Goal: Use online tool/utility: Utilize a website feature to perform a specific function

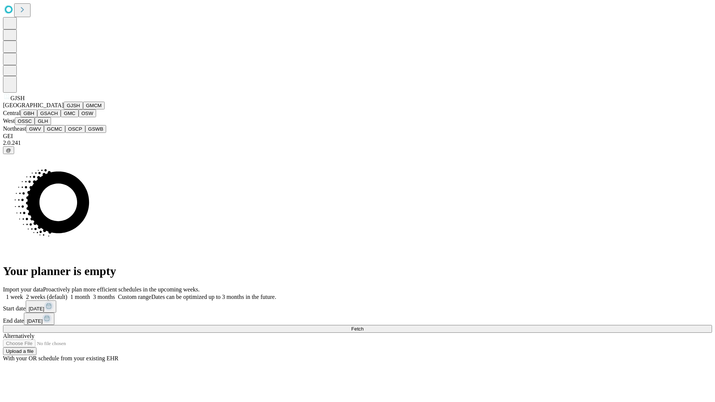
click at [64, 109] on button "GJSH" at bounding box center [73, 106] width 19 height 8
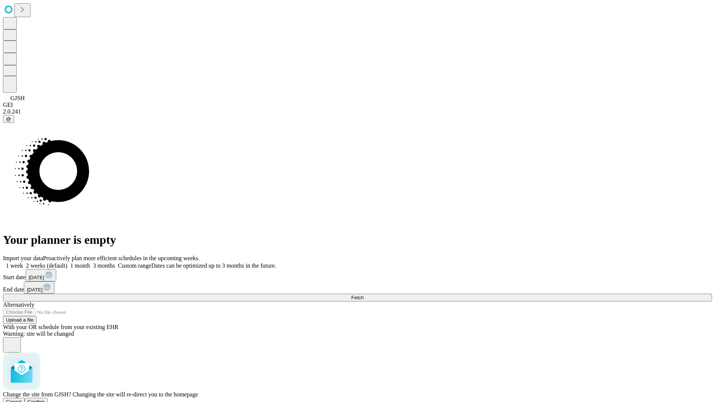
click at [45, 399] on span "Confirm" at bounding box center [36, 402] width 17 height 6
click at [67, 262] on label "2 weeks (default)" at bounding box center [45, 265] width 44 height 6
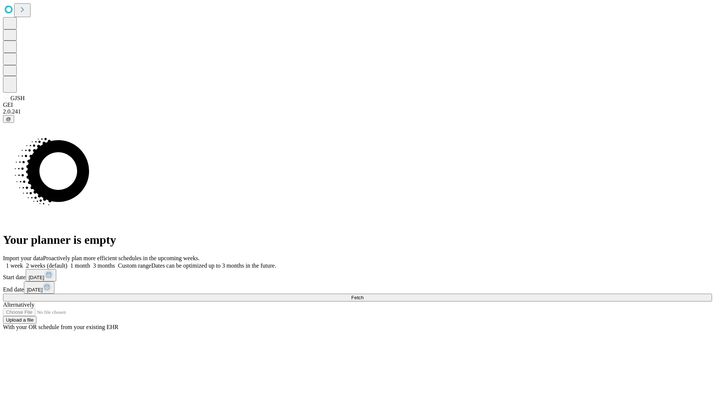
click at [363, 295] on span "Fetch" at bounding box center [357, 298] width 12 height 6
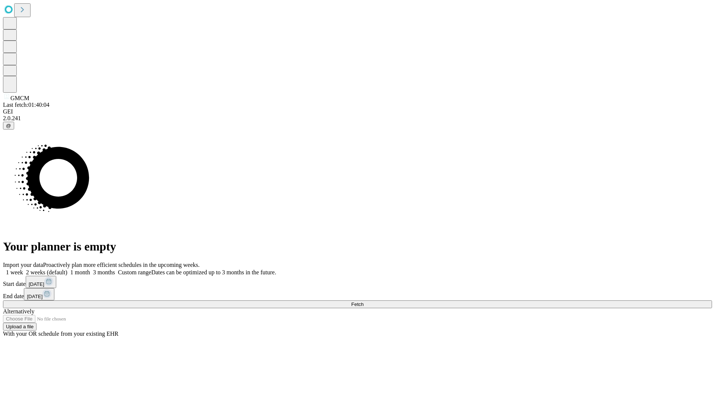
click at [67, 269] on label "2 weeks (default)" at bounding box center [45, 272] width 44 height 6
click at [363, 302] on span "Fetch" at bounding box center [357, 305] width 12 height 6
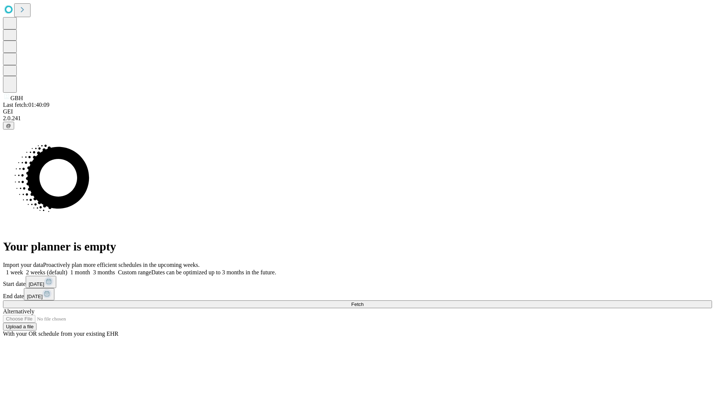
click at [67, 269] on label "2 weeks (default)" at bounding box center [45, 272] width 44 height 6
click at [363, 302] on span "Fetch" at bounding box center [357, 305] width 12 height 6
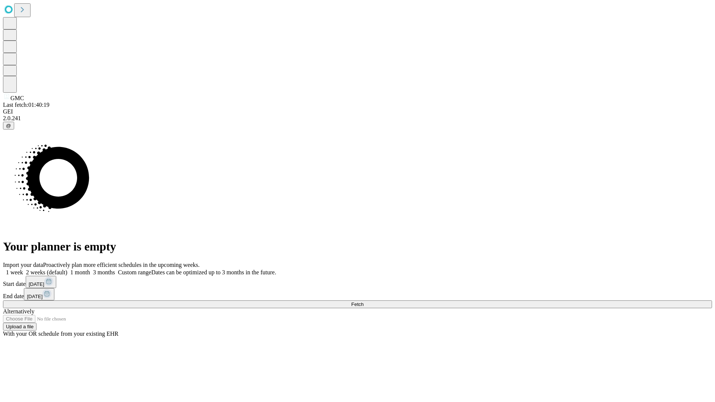
click at [67, 269] on label "2 weeks (default)" at bounding box center [45, 272] width 44 height 6
click at [363, 302] on span "Fetch" at bounding box center [357, 305] width 12 height 6
click at [67, 269] on label "2 weeks (default)" at bounding box center [45, 272] width 44 height 6
click at [363, 302] on span "Fetch" at bounding box center [357, 305] width 12 height 6
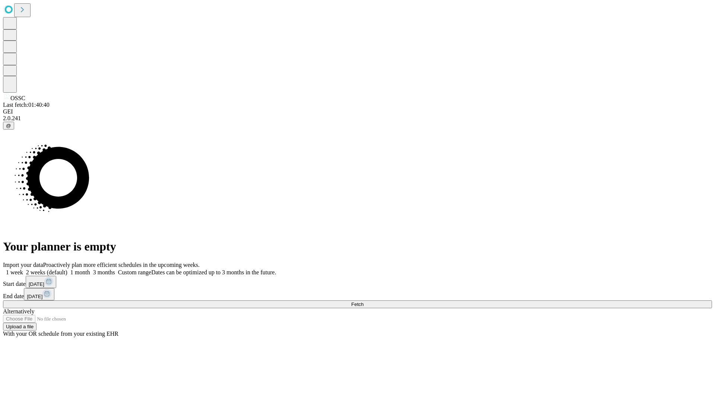
click at [363, 302] on span "Fetch" at bounding box center [357, 305] width 12 height 6
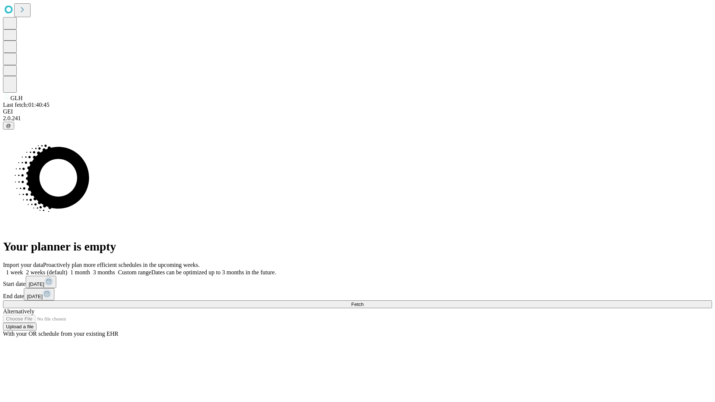
click at [363, 302] on span "Fetch" at bounding box center [357, 305] width 12 height 6
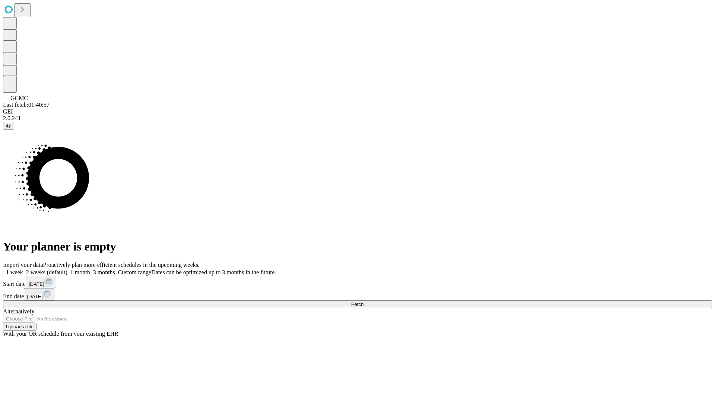
click at [67, 269] on label "2 weeks (default)" at bounding box center [45, 272] width 44 height 6
click at [363, 302] on span "Fetch" at bounding box center [357, 305] width 12 height 6
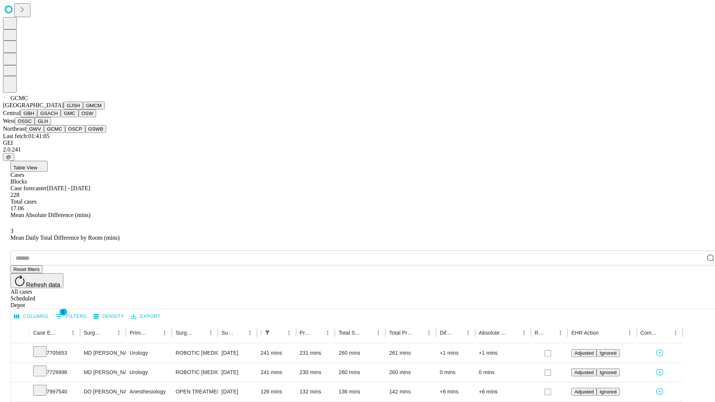
click at [65, 133] on button "OSCP" at bounding box center [75, 129] width 20 height 8
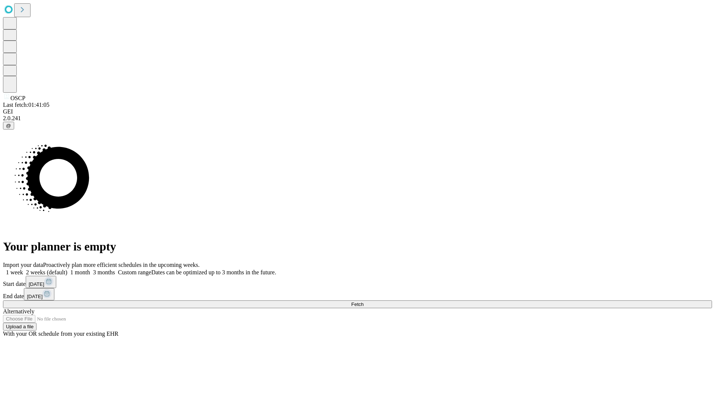
click at [67, 269] on label "2 weeks (default)" at bounding box center [45, 272] width 44 height 6
click at [363, 302] on span "Fetch" at bounding box center [357, 305] width 12 height 6
